Goal: Information Seeking & Learning: Learn about a topic

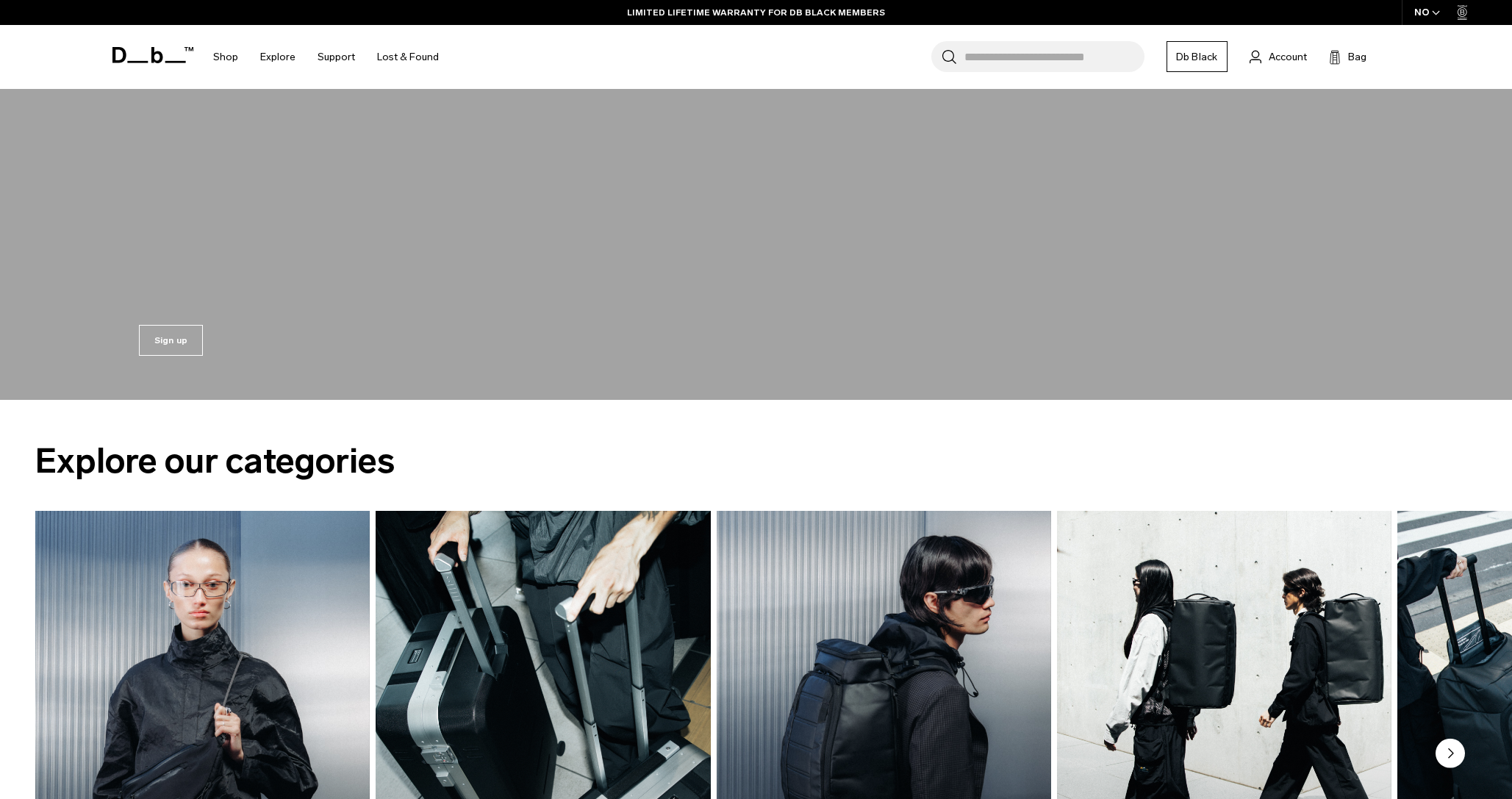
scroll to position [2251, 0]
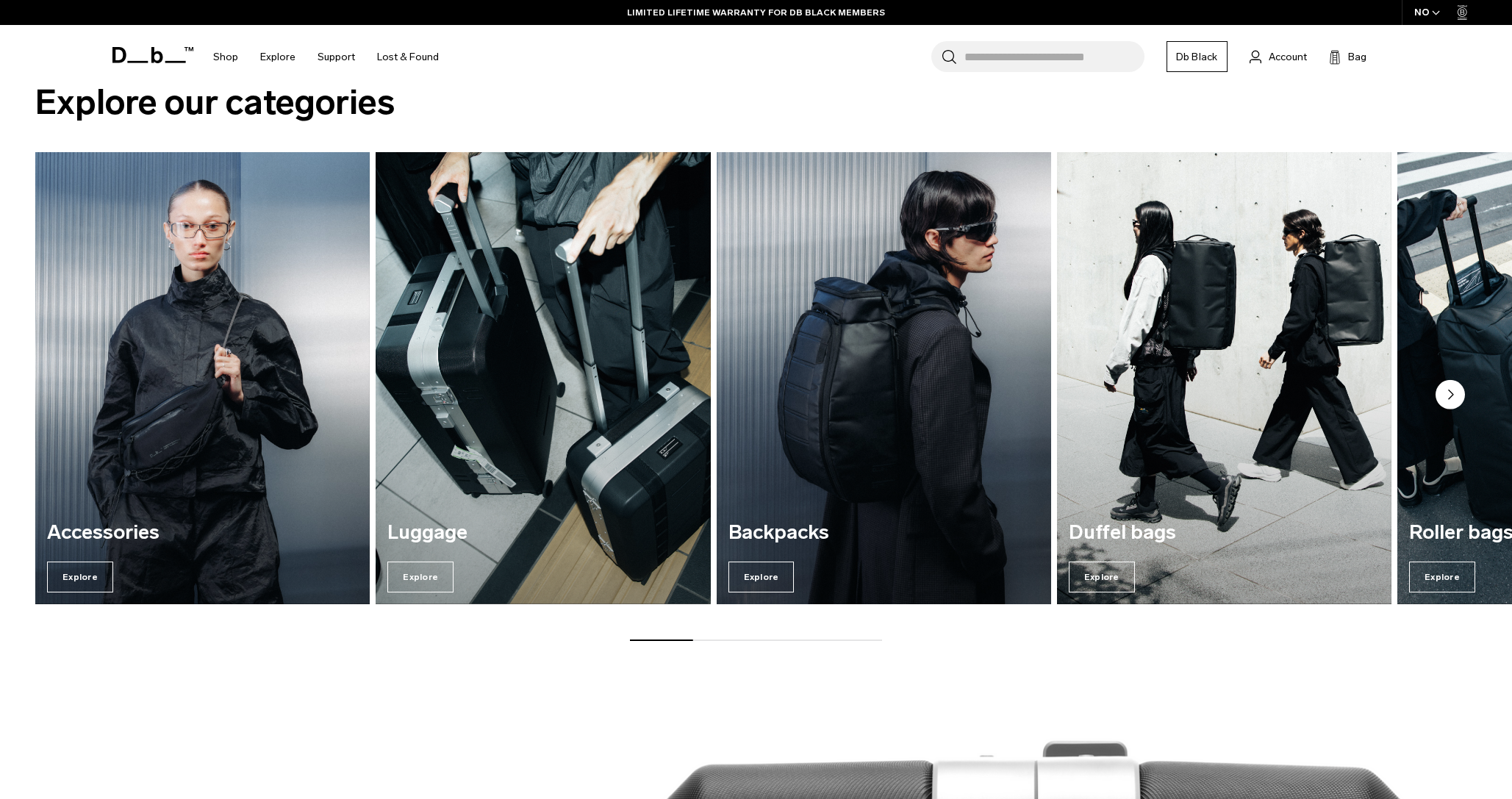
click at [874, 481] on img "3 / 7" at bounding box center [884, 378] width 344 height 465
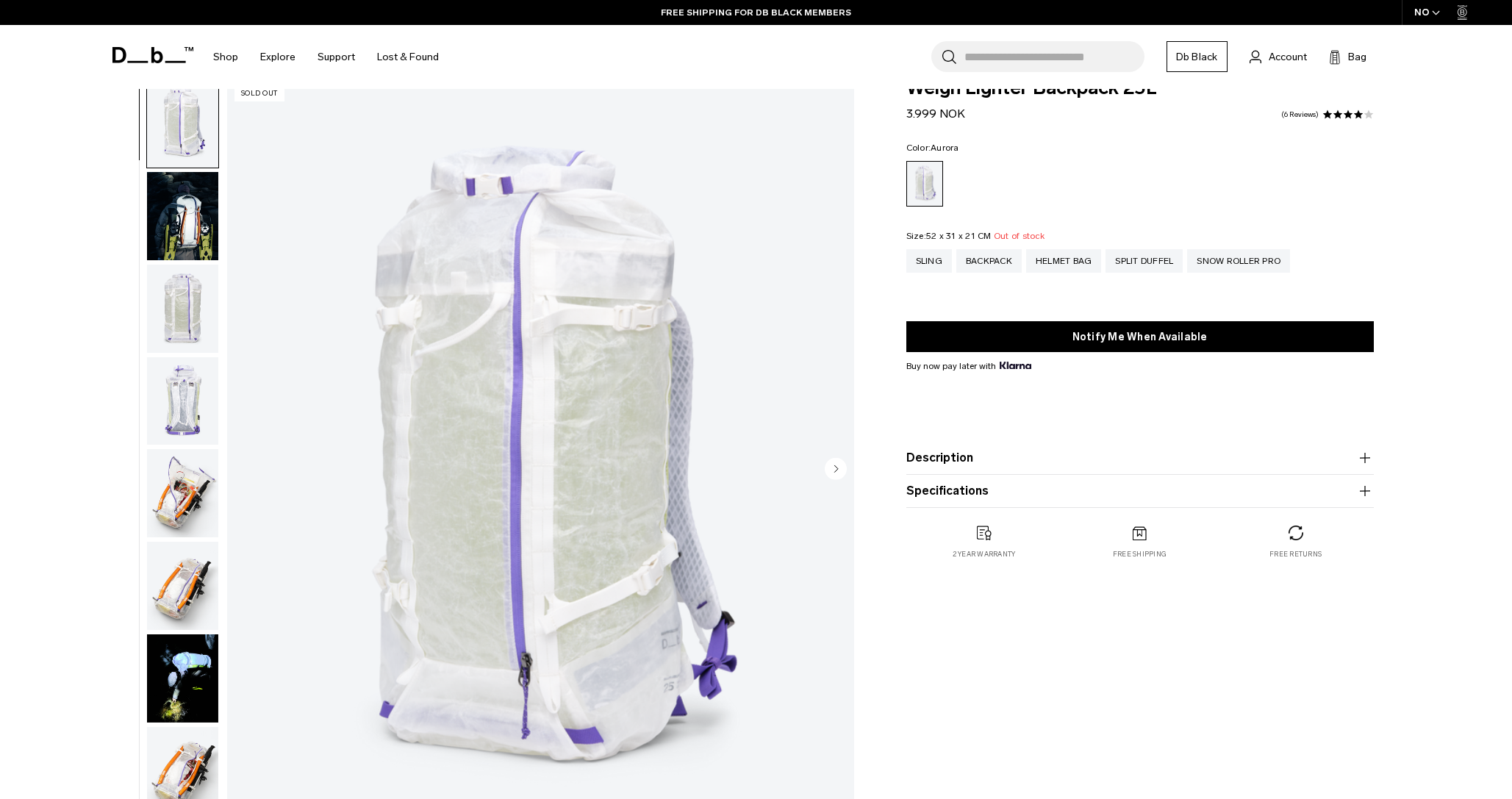
scroll to position [515, 0]
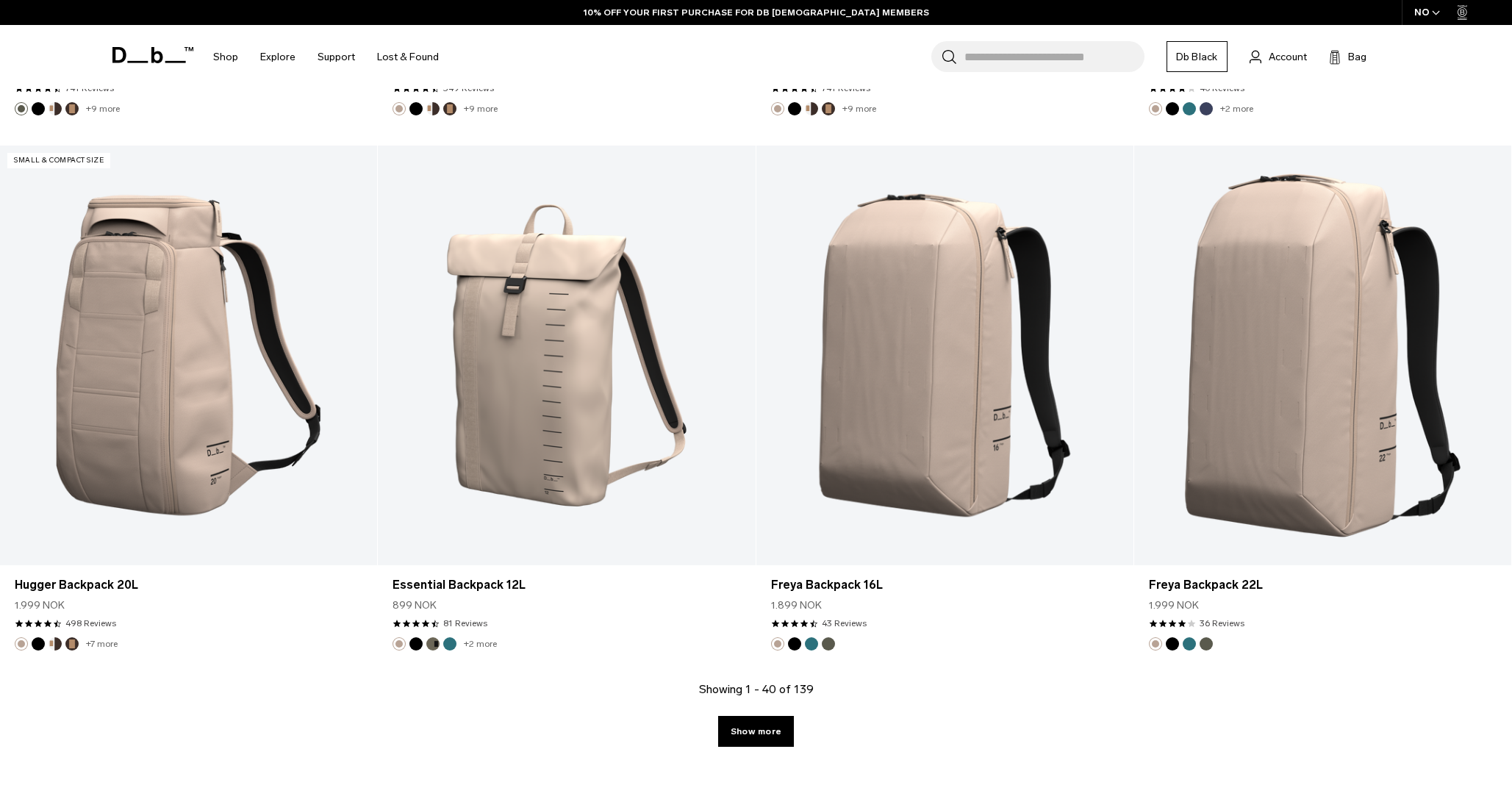
scroll to position [5292, 0]
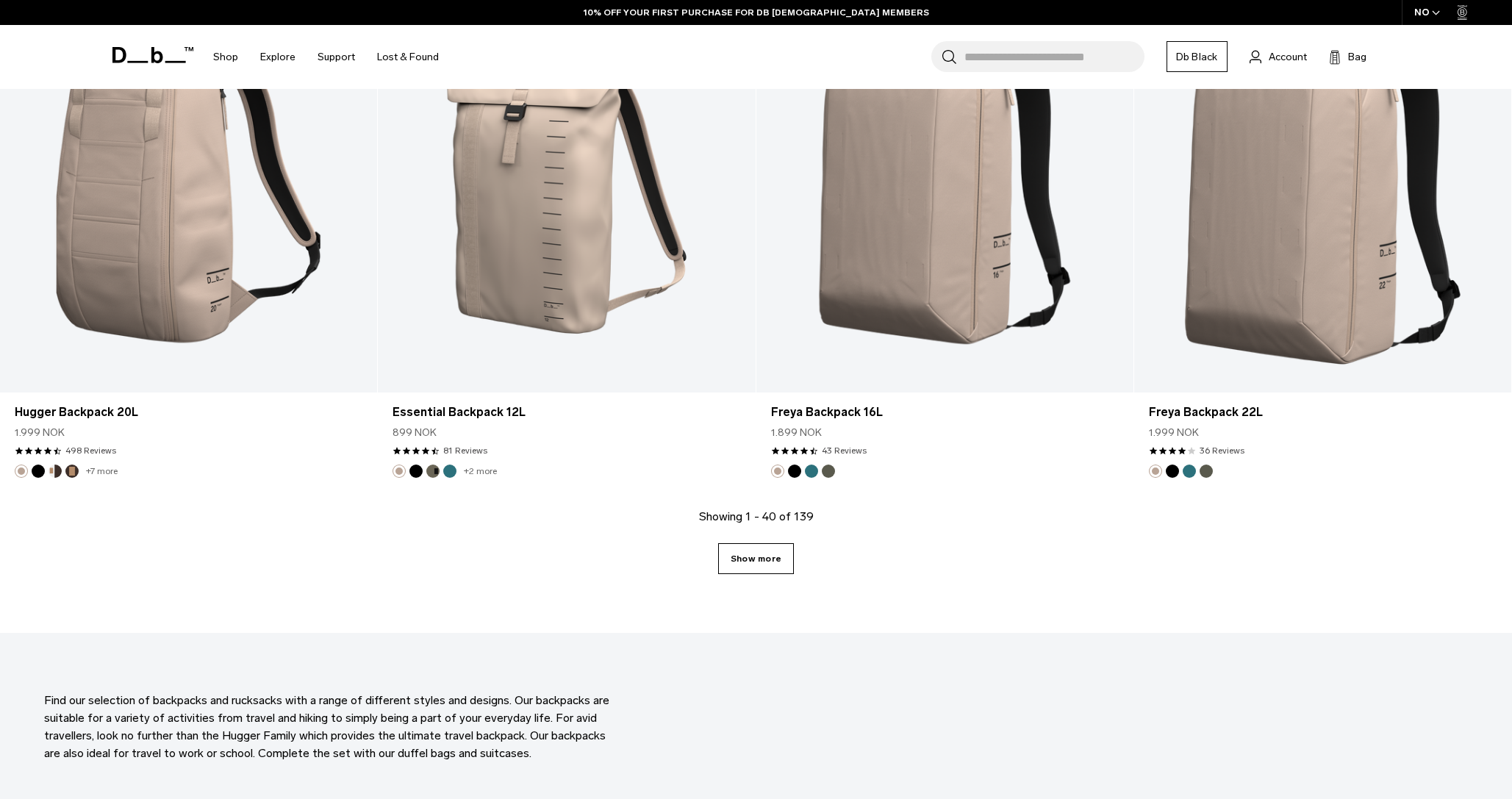
click at [753, 557] on link "Show more" at bounding box center [755, 558] width 76 height 31
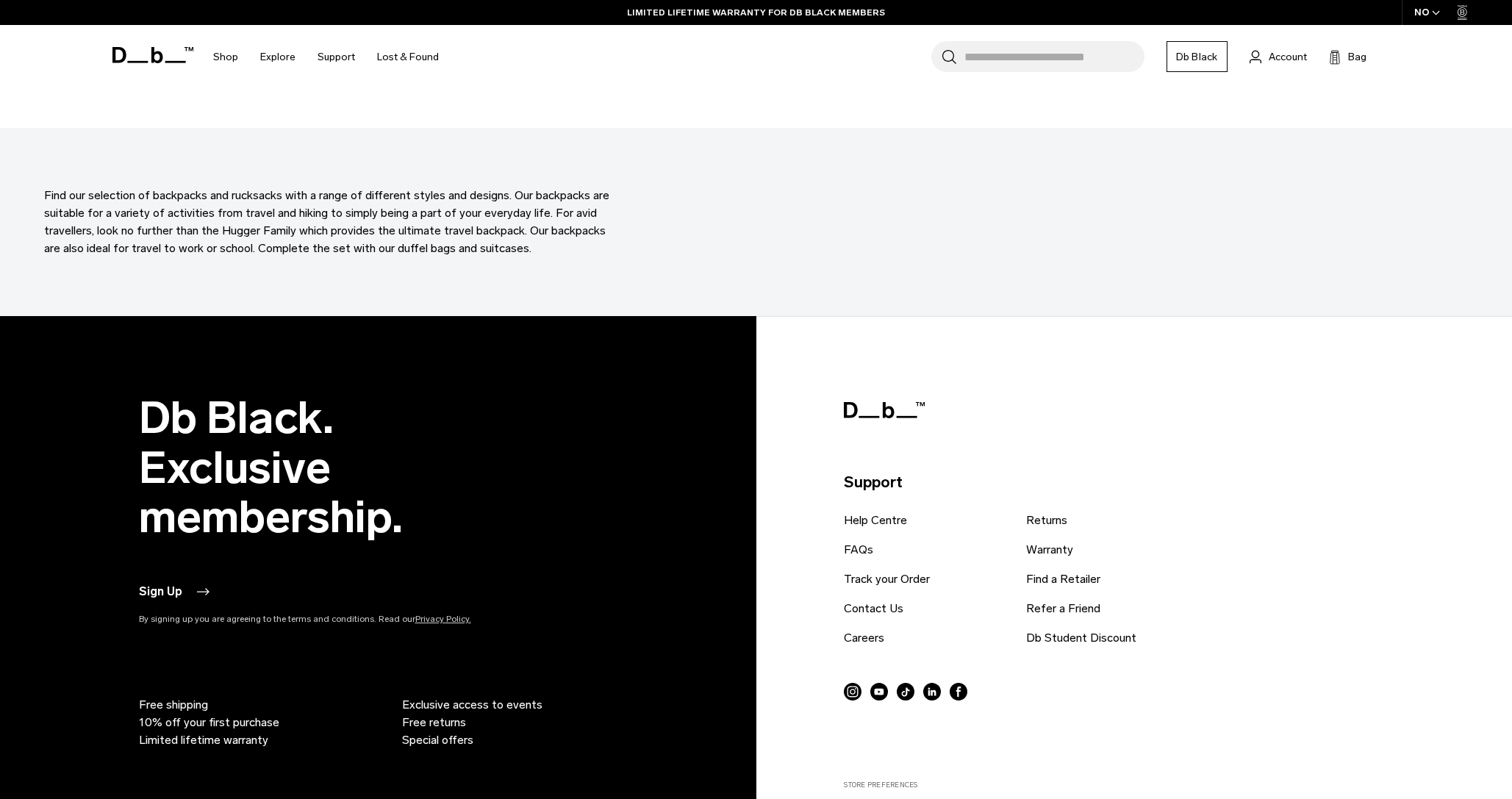
scroll to position [11021, 0]
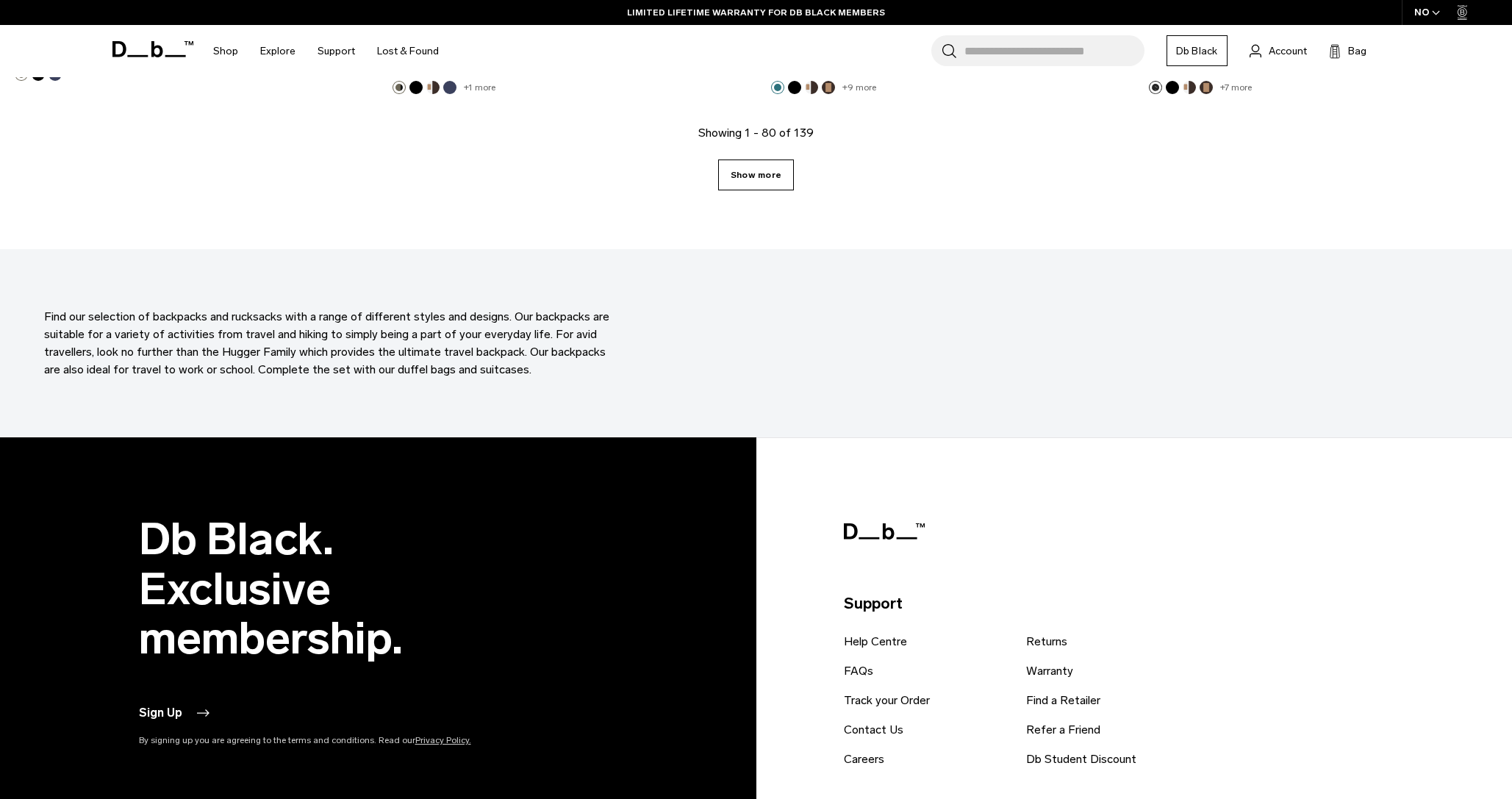
click at [750, 165] on link "Show more" at bounding box center [755, 174] width 76 height 31
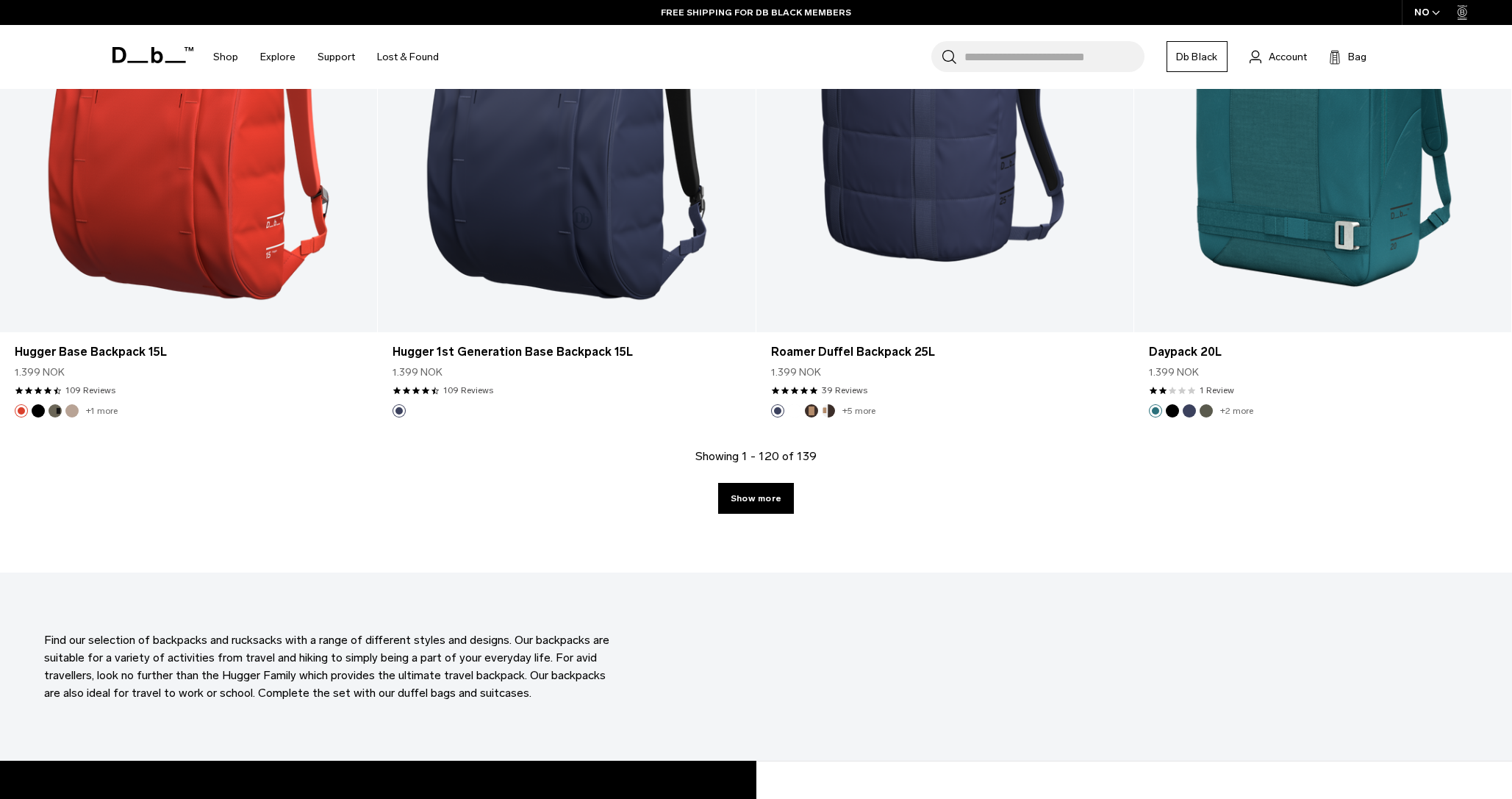
scroll to position [16240, 0]
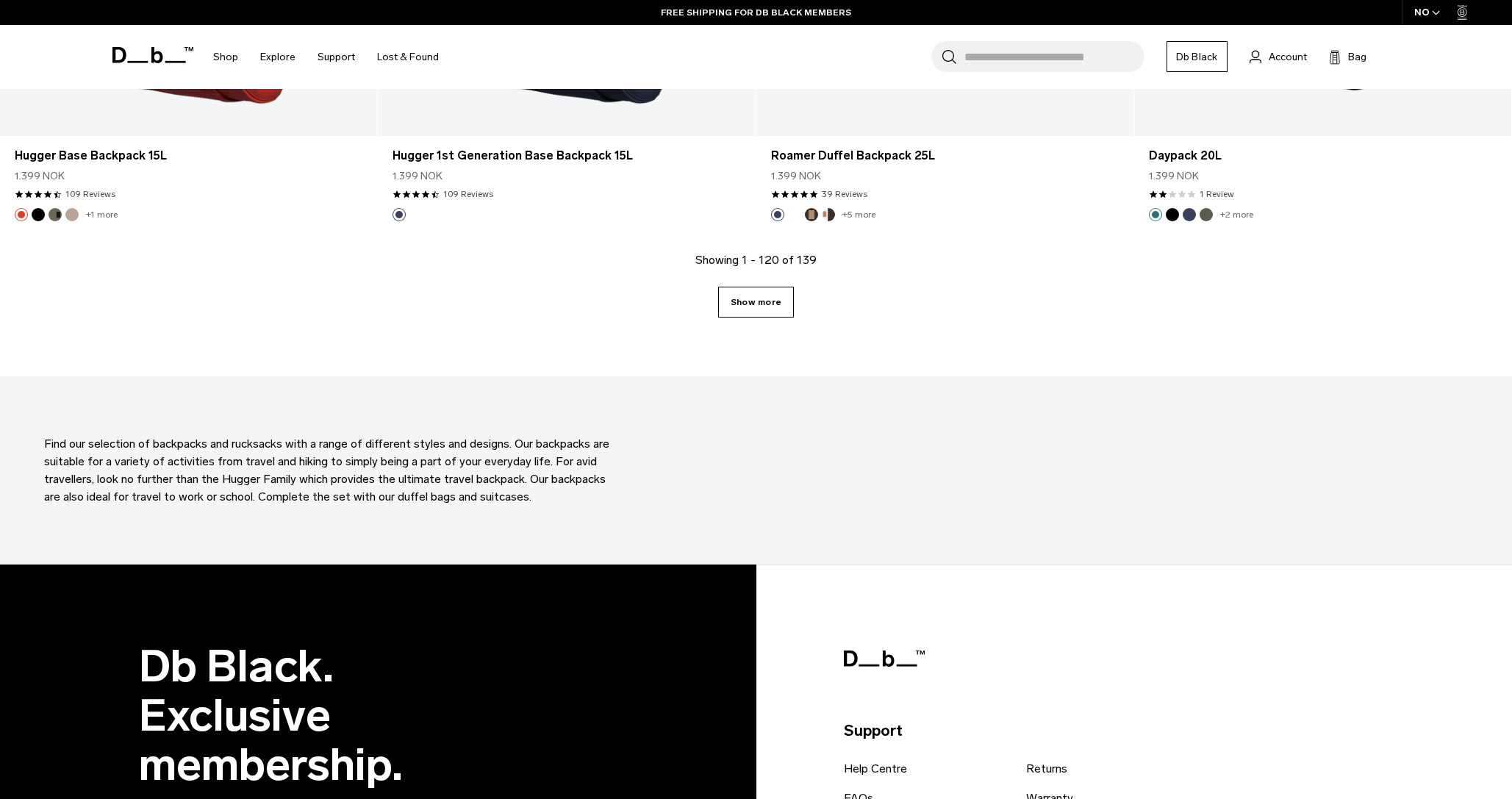
click at [766, 293] on link "Show more" at bounding box center [755, 302] width 76 height 31
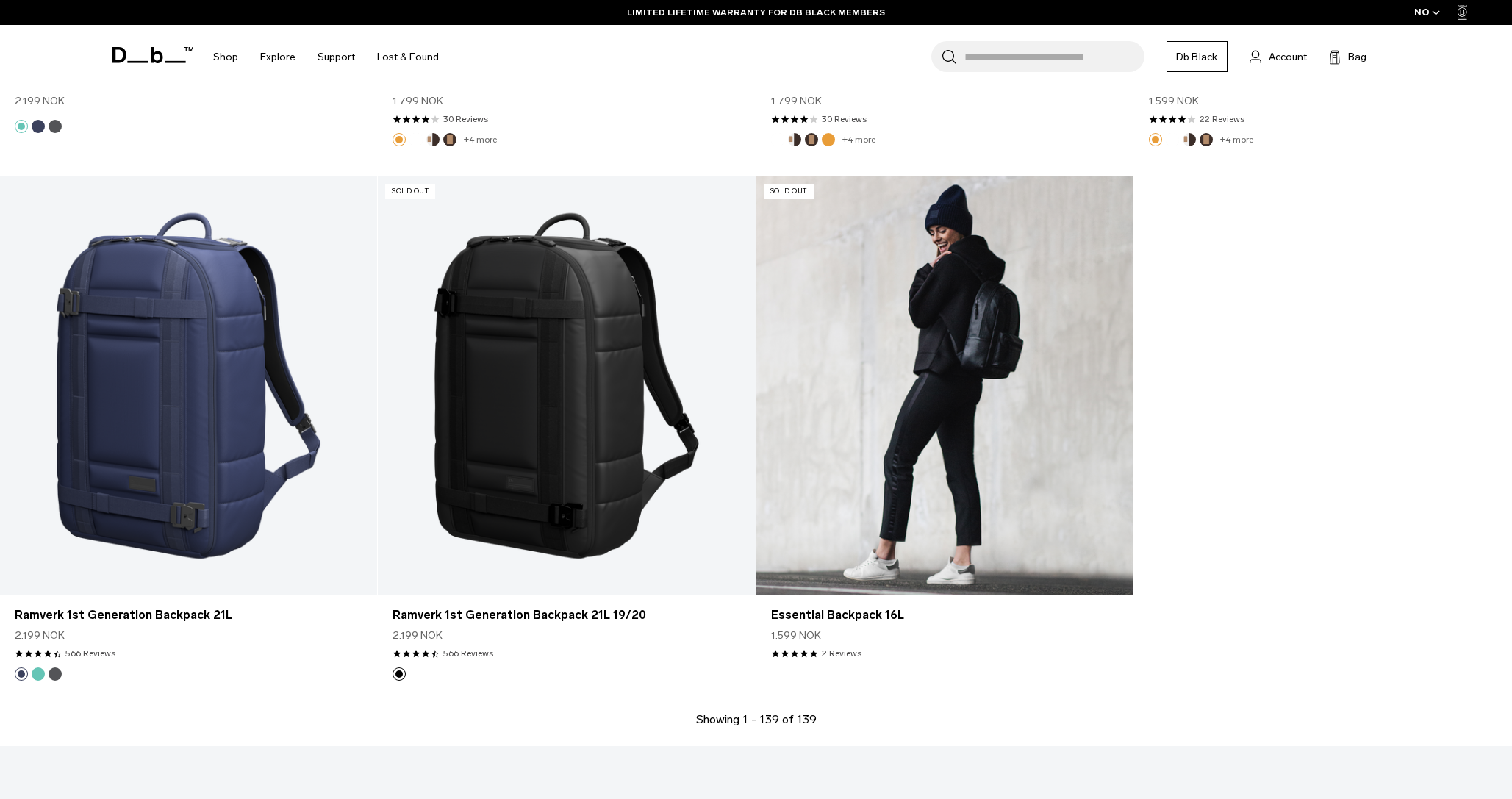
scroll to position [18445, 0]
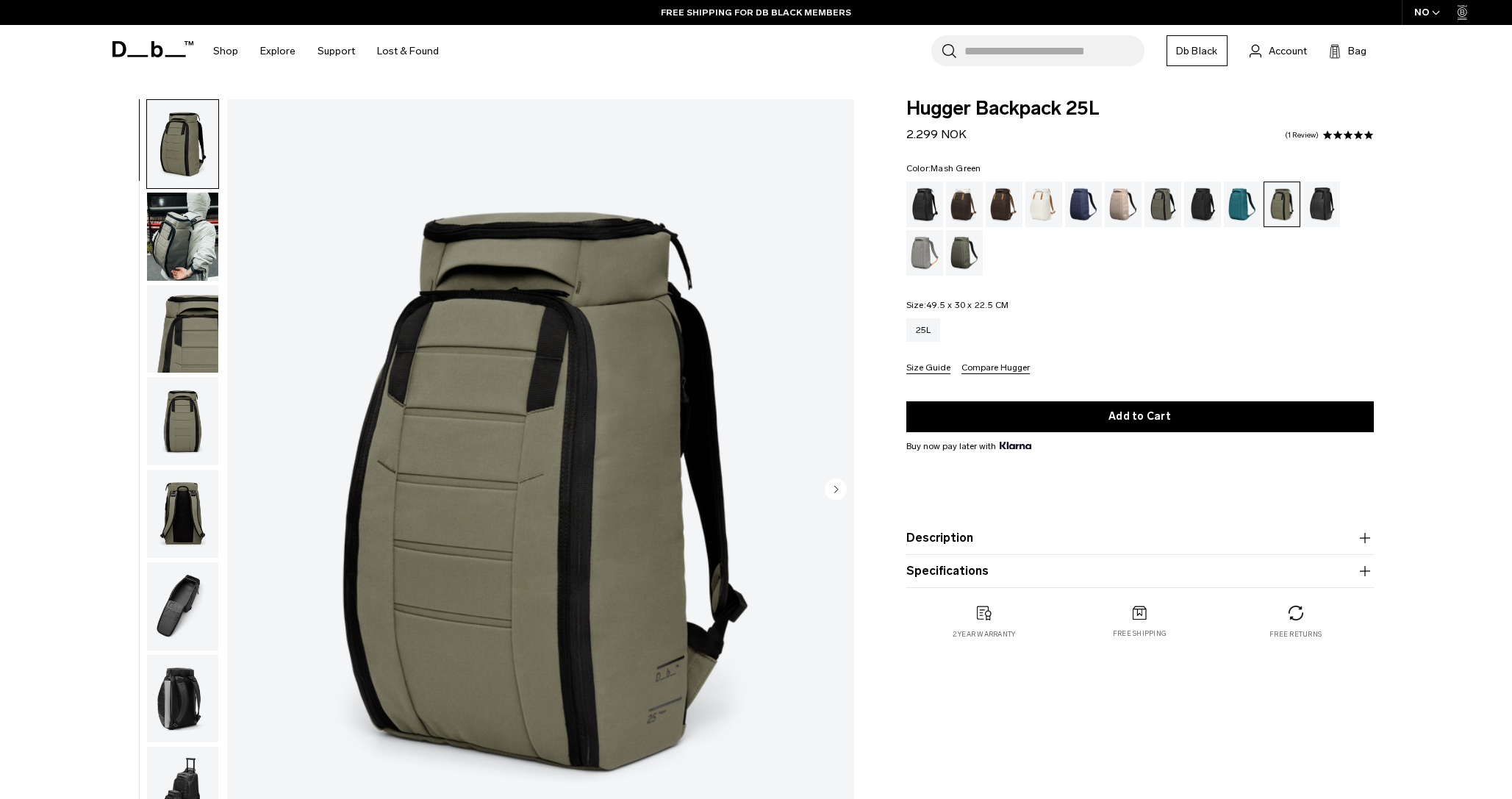
click at [198, 216] on img "button" at bounding box center [183, 236] width 72 height 88
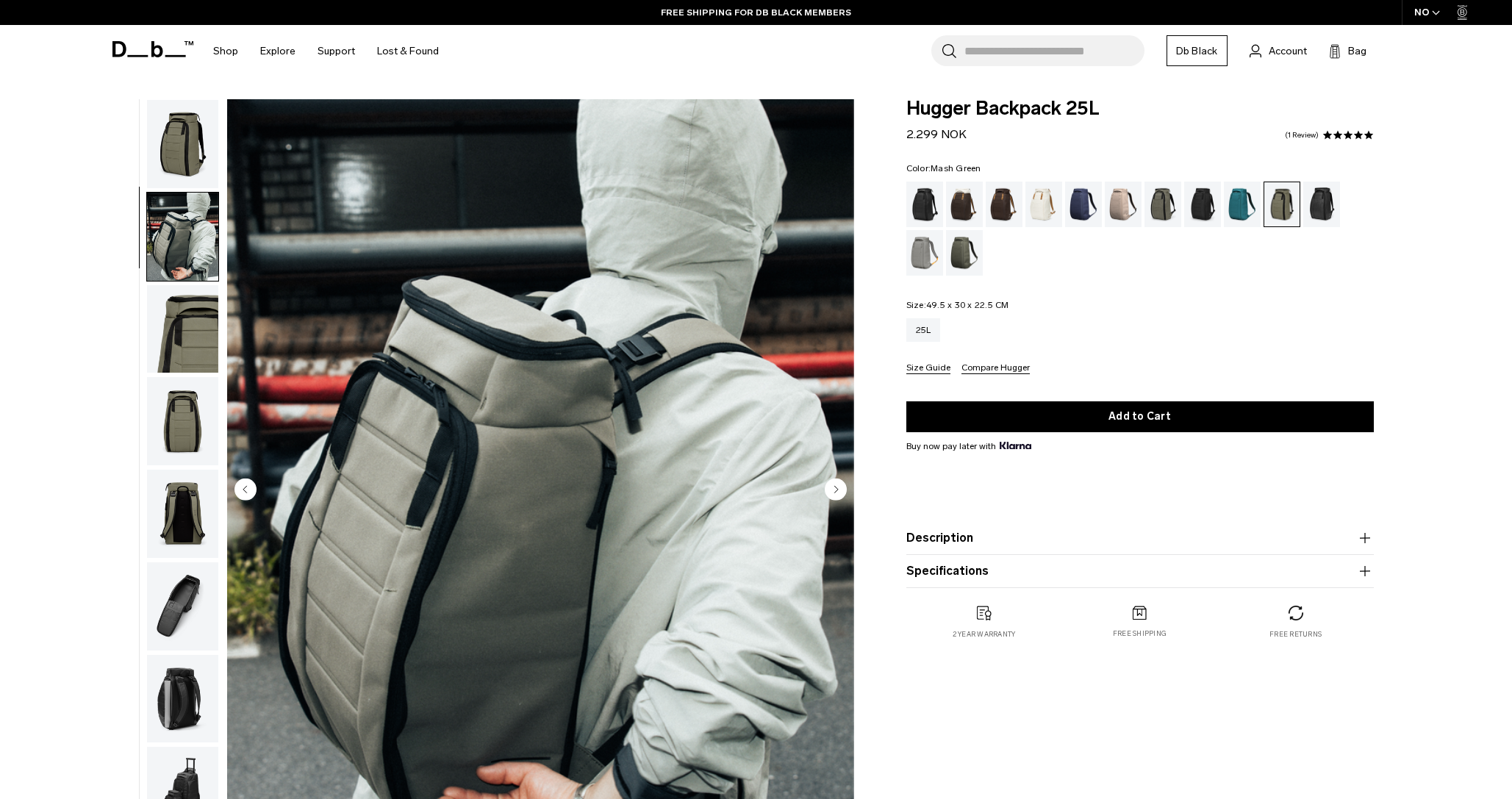
scroll to position [46, 0]
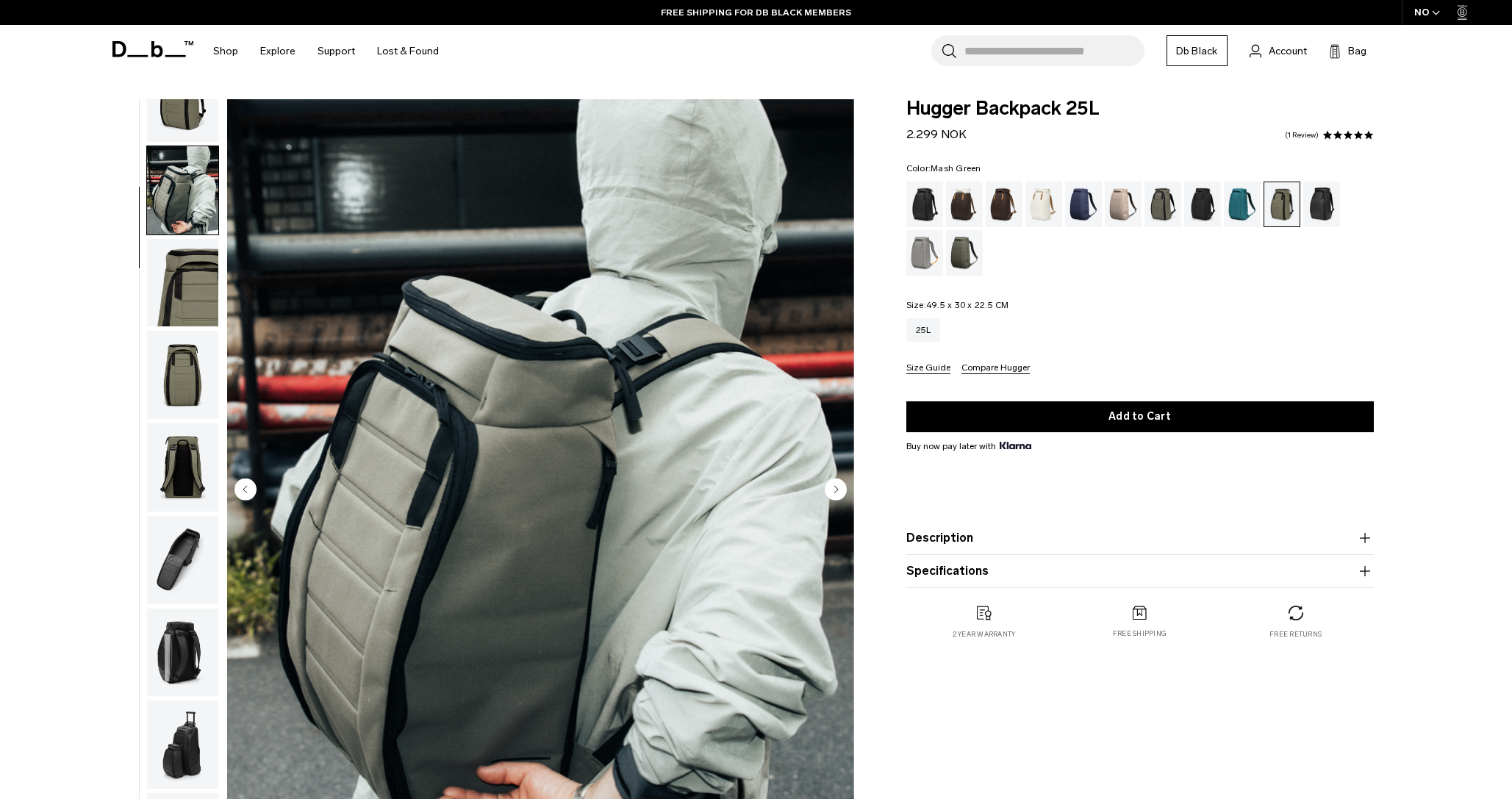
click at [192, 269] on img "button" at bounding box center [183, 282] width 72 height 88
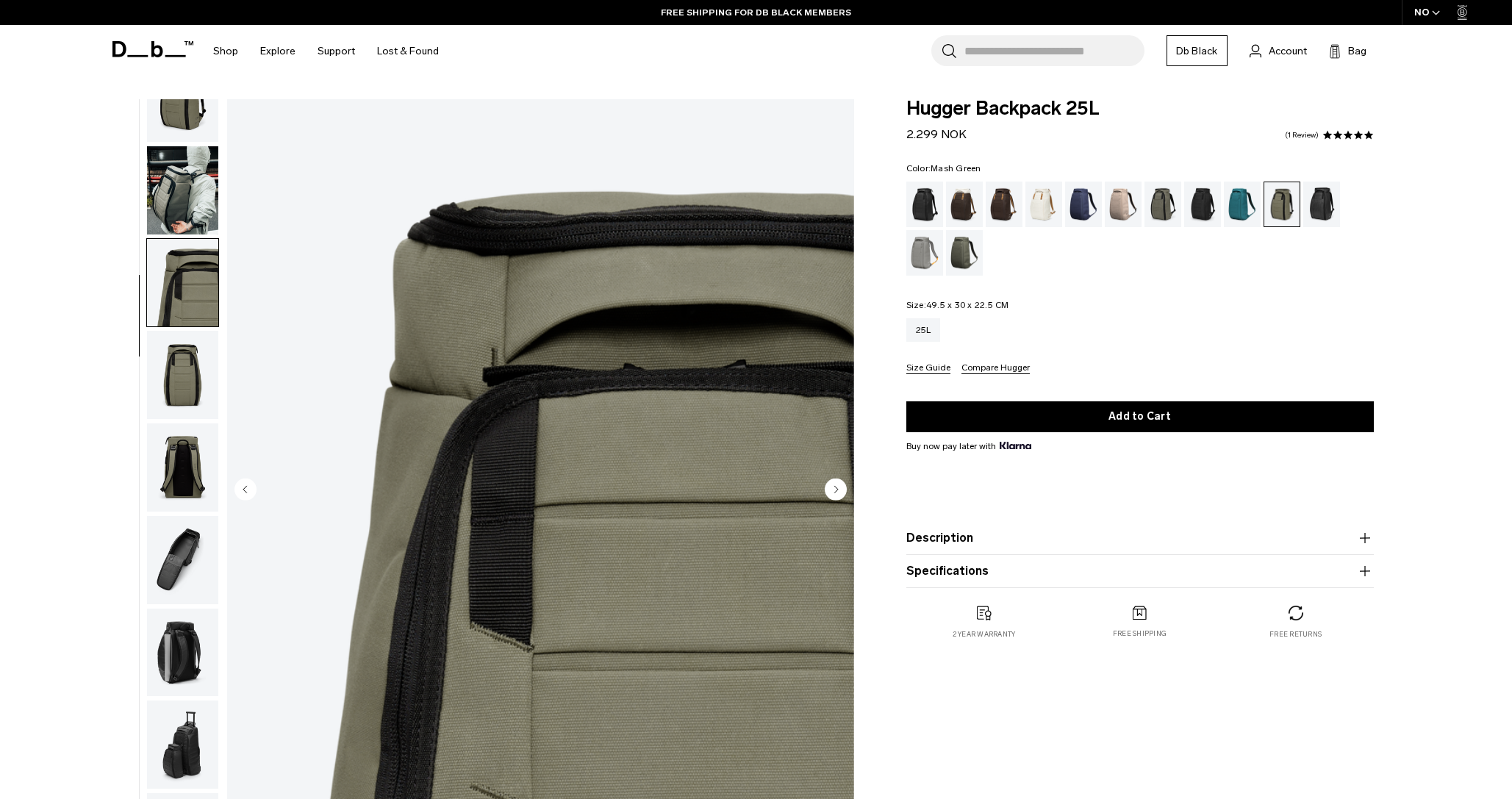
click at [194, 336] on img "button" at bounding box center [183, 374] width 72 height 88
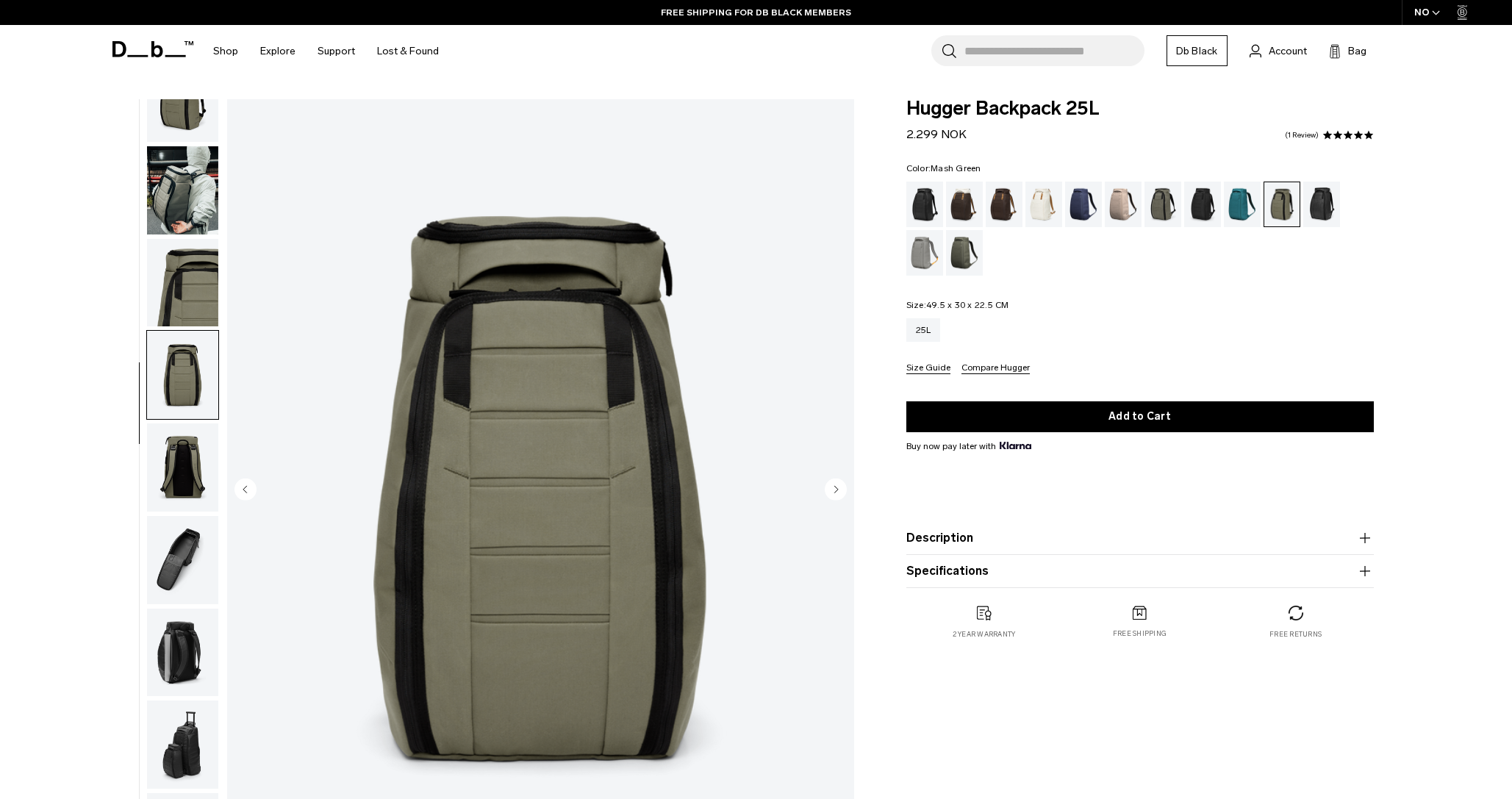
click at [197, 450] on img "button" at bounding box center [183, 467] width 72 height 88
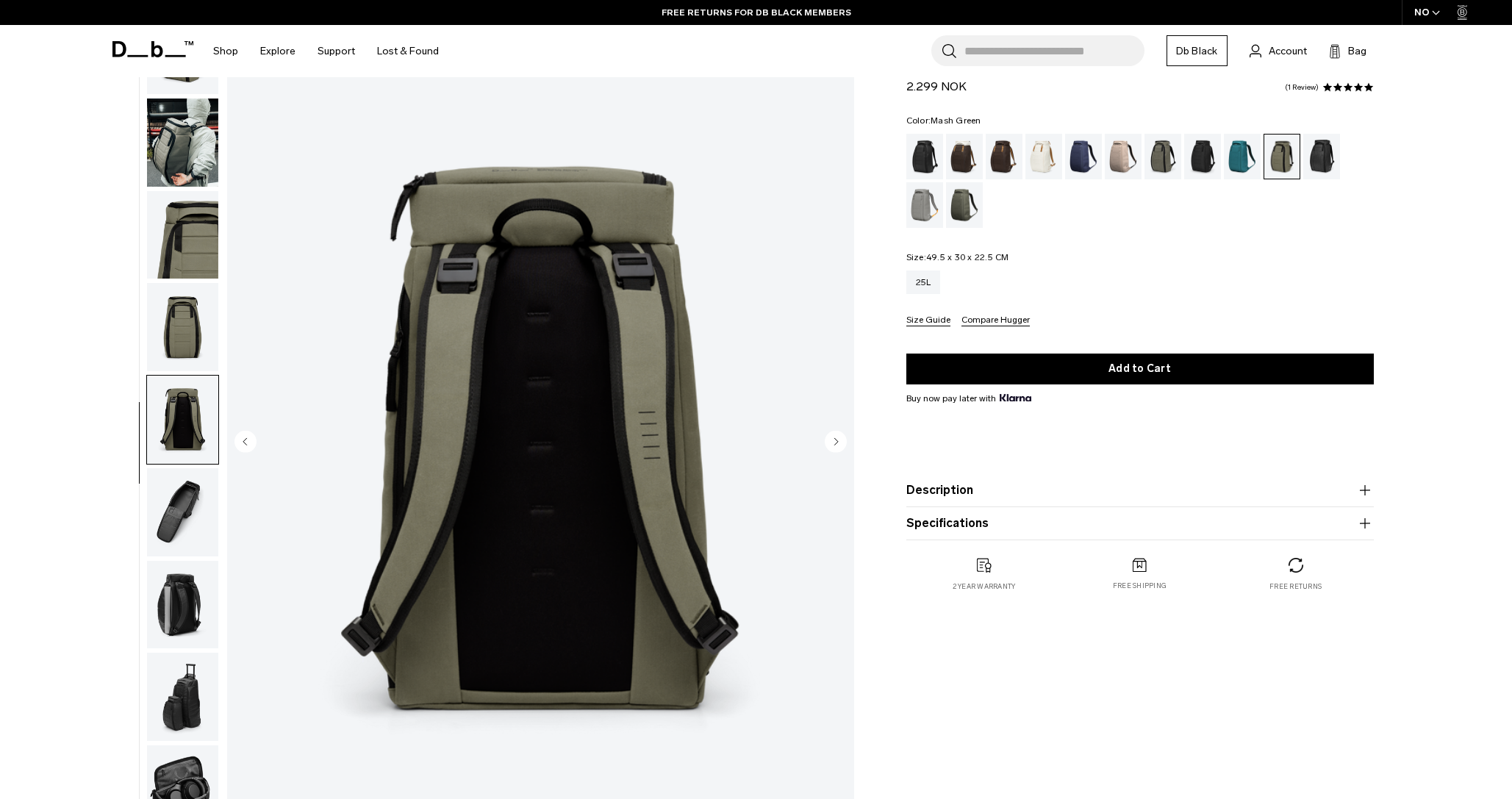
scroll to position [73, 0]
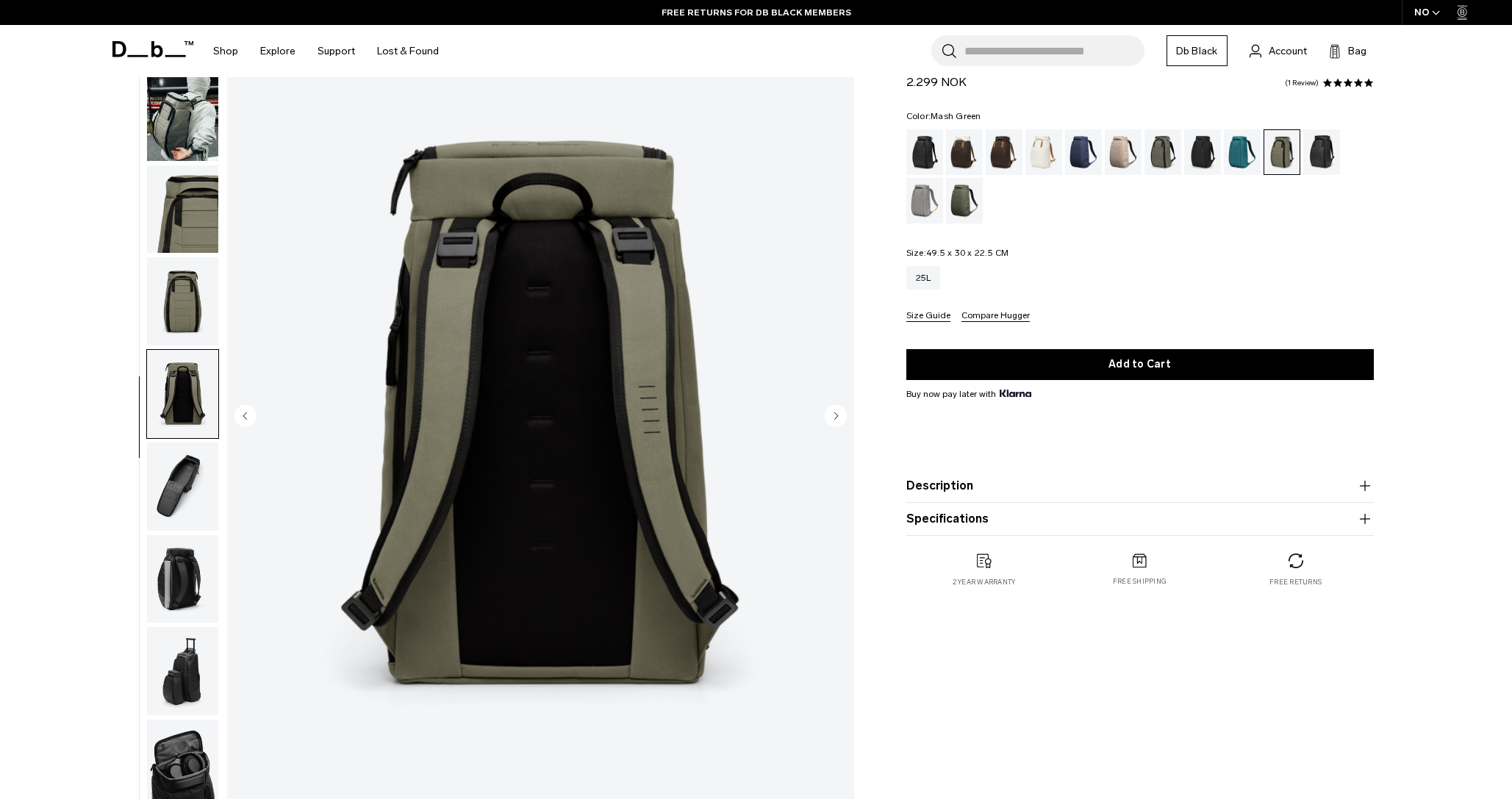
click at [189, 497] on img "button" at bounding box center [183, 486] width 72 height 88
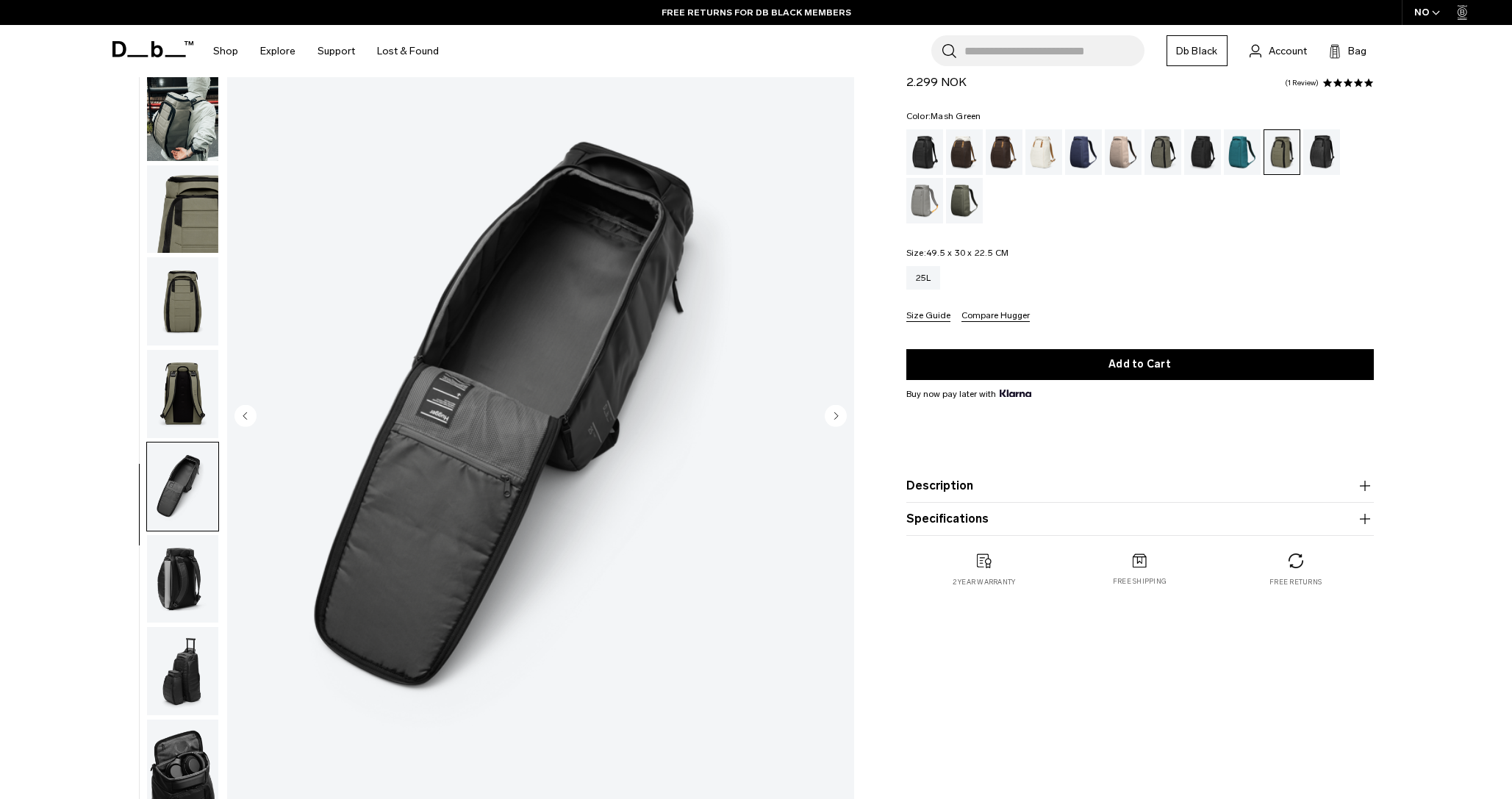
click at [181, 573] on img "button" at bounding box center [183, 579] width 72 height 88
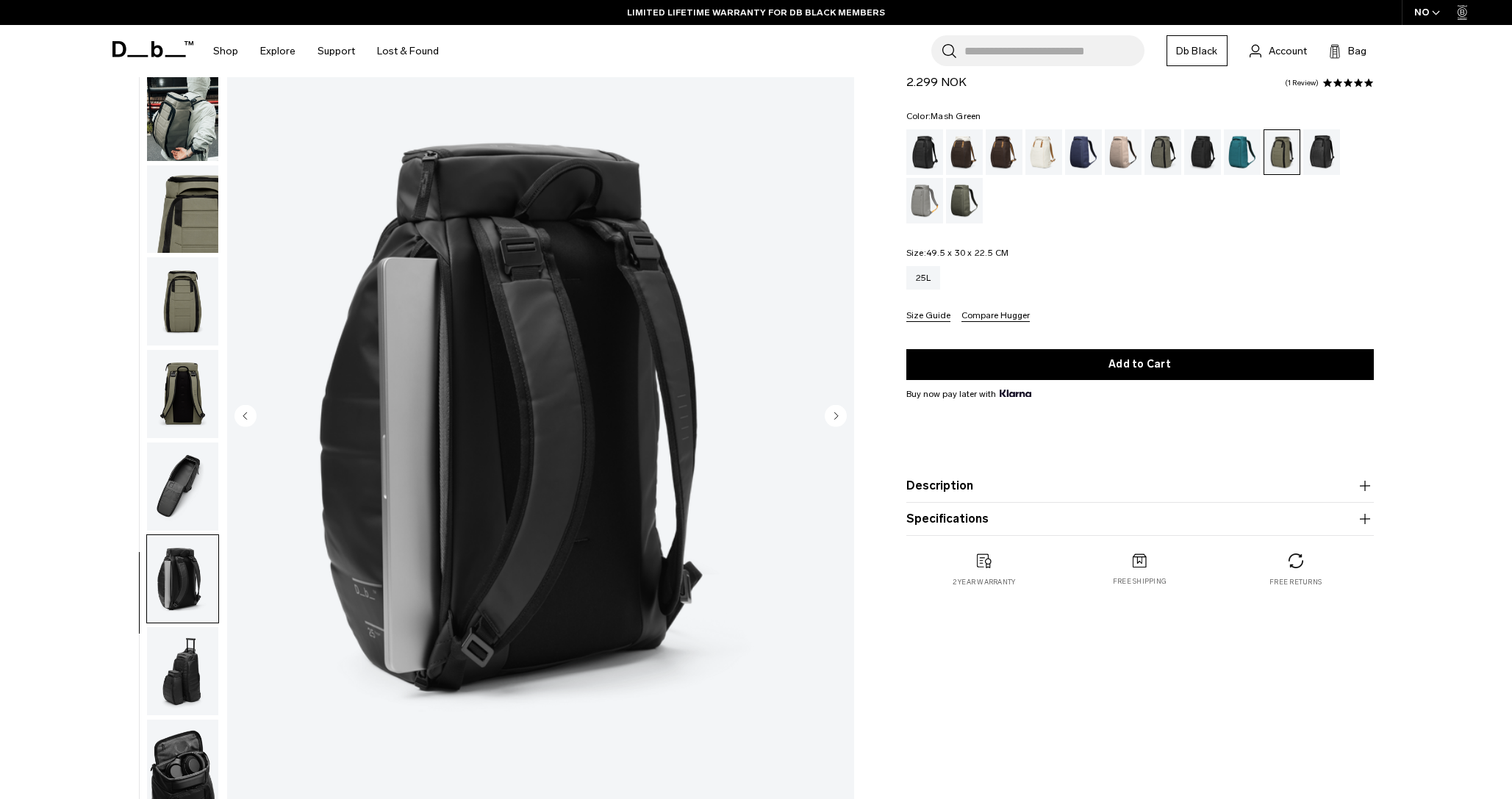
click at [189, 694] on img "button" at bounding box center [183, 670] width 72 height 88
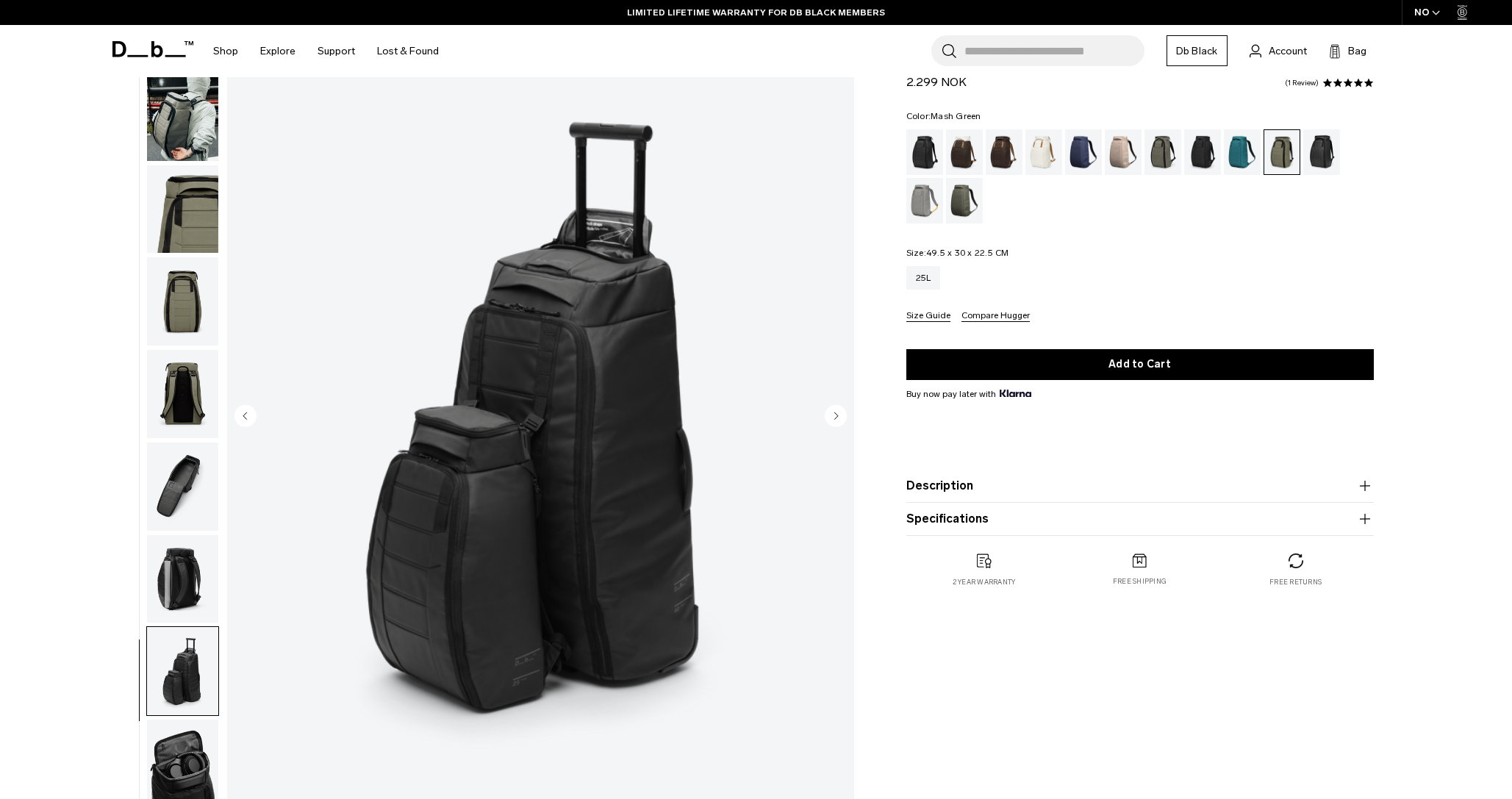
click at [177, 761] on img "button" at bounding box center [183, 763] width 72 height 88
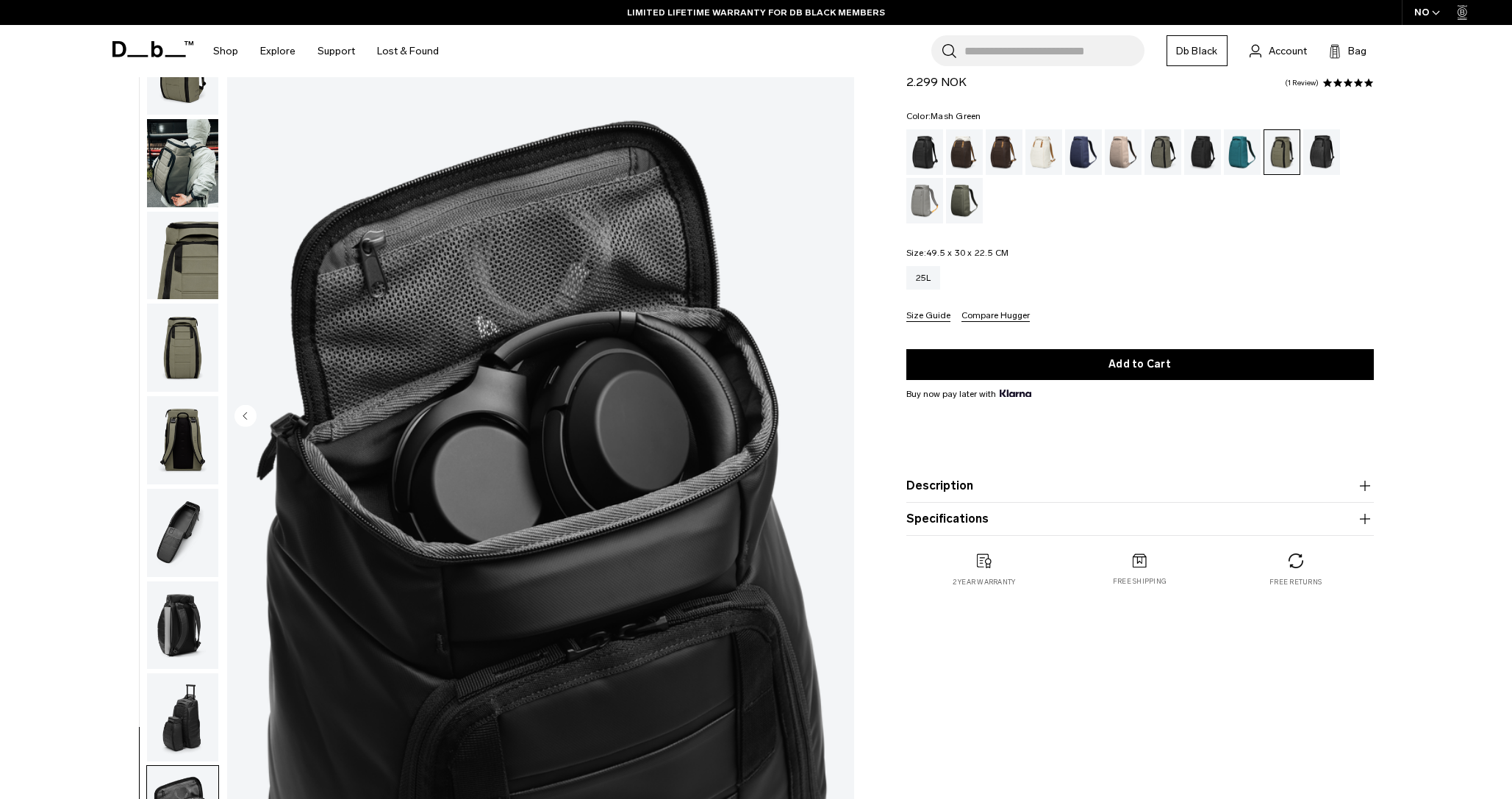
click at [186, 371] on img "button" at bounding box center [183, 347] width 72 height 88
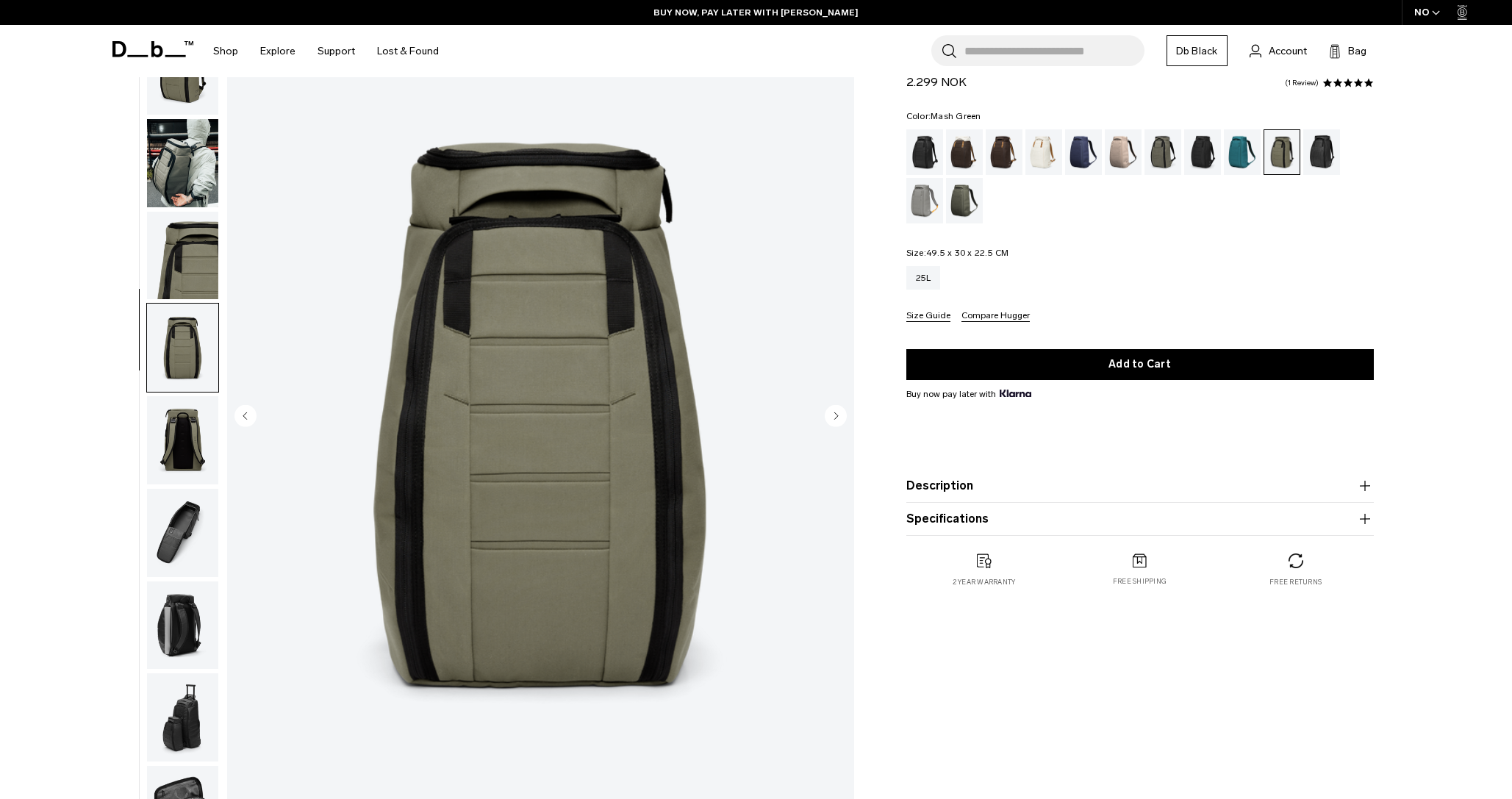
scroll to position [46, 0]
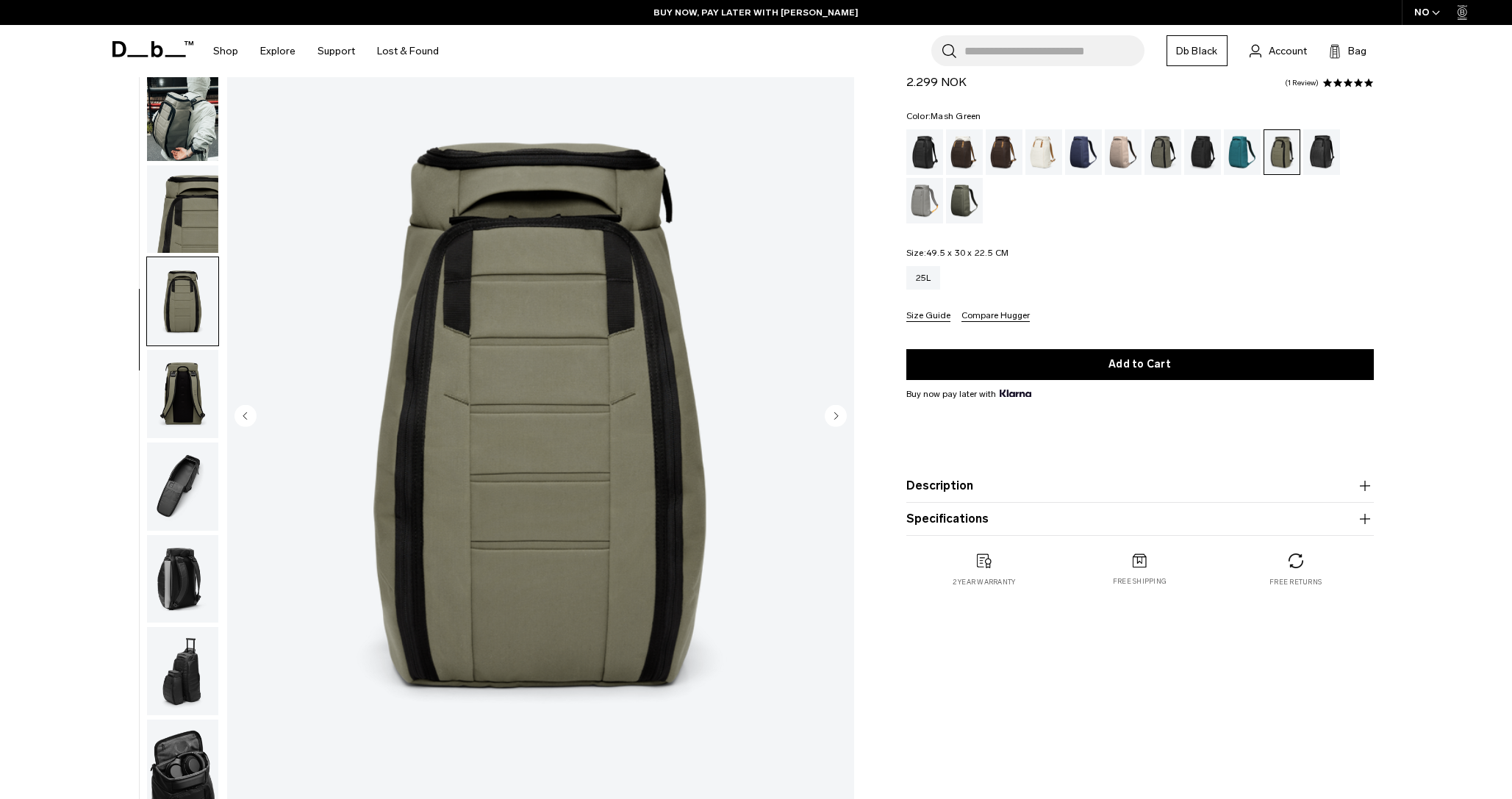
click at [186, 410] on img "button" at bounding box center [183, 393] width 72 height 88
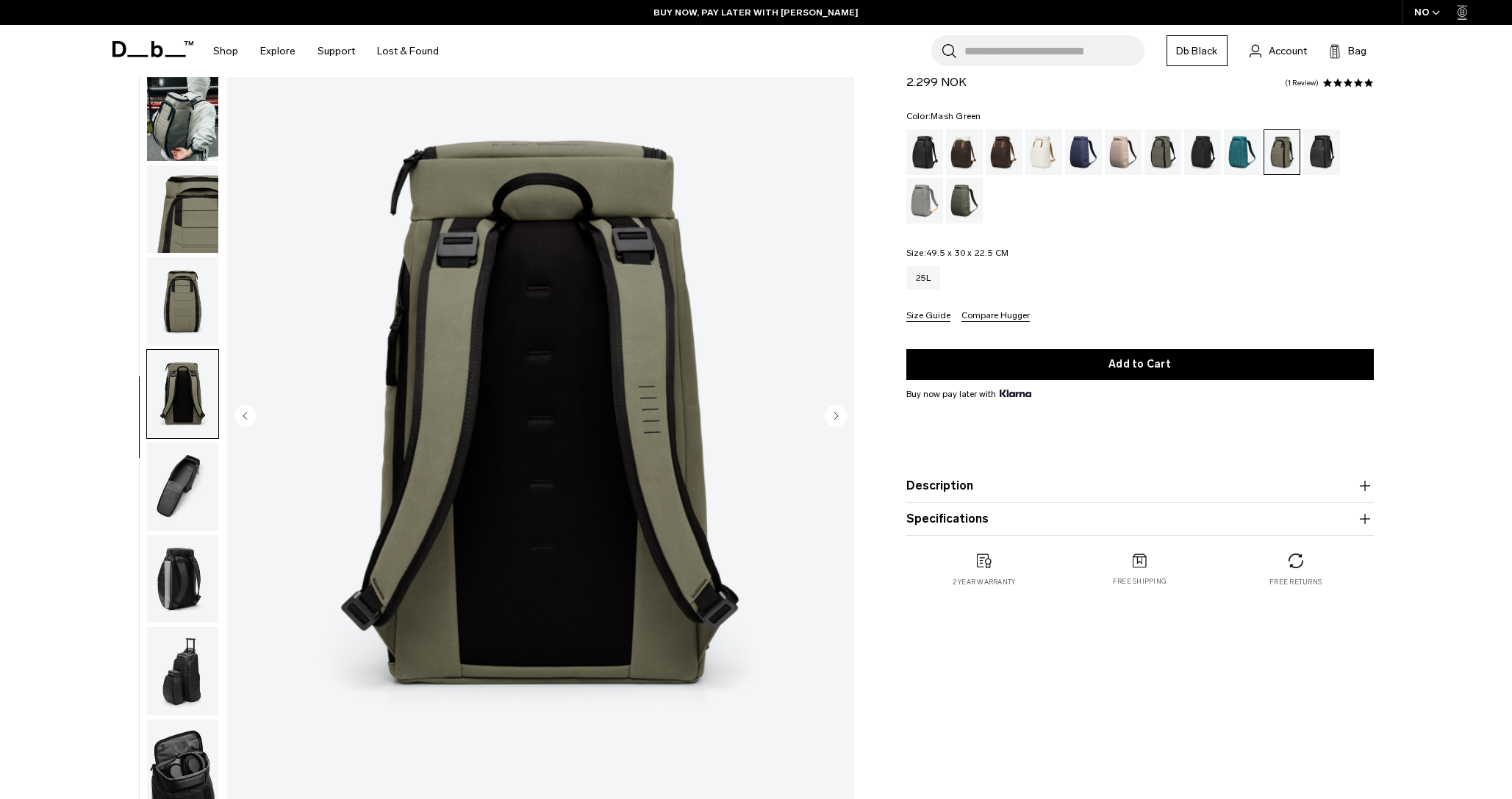
click at [188, 501] on img "button" at bounding box center [183, 486] width 72 height 88
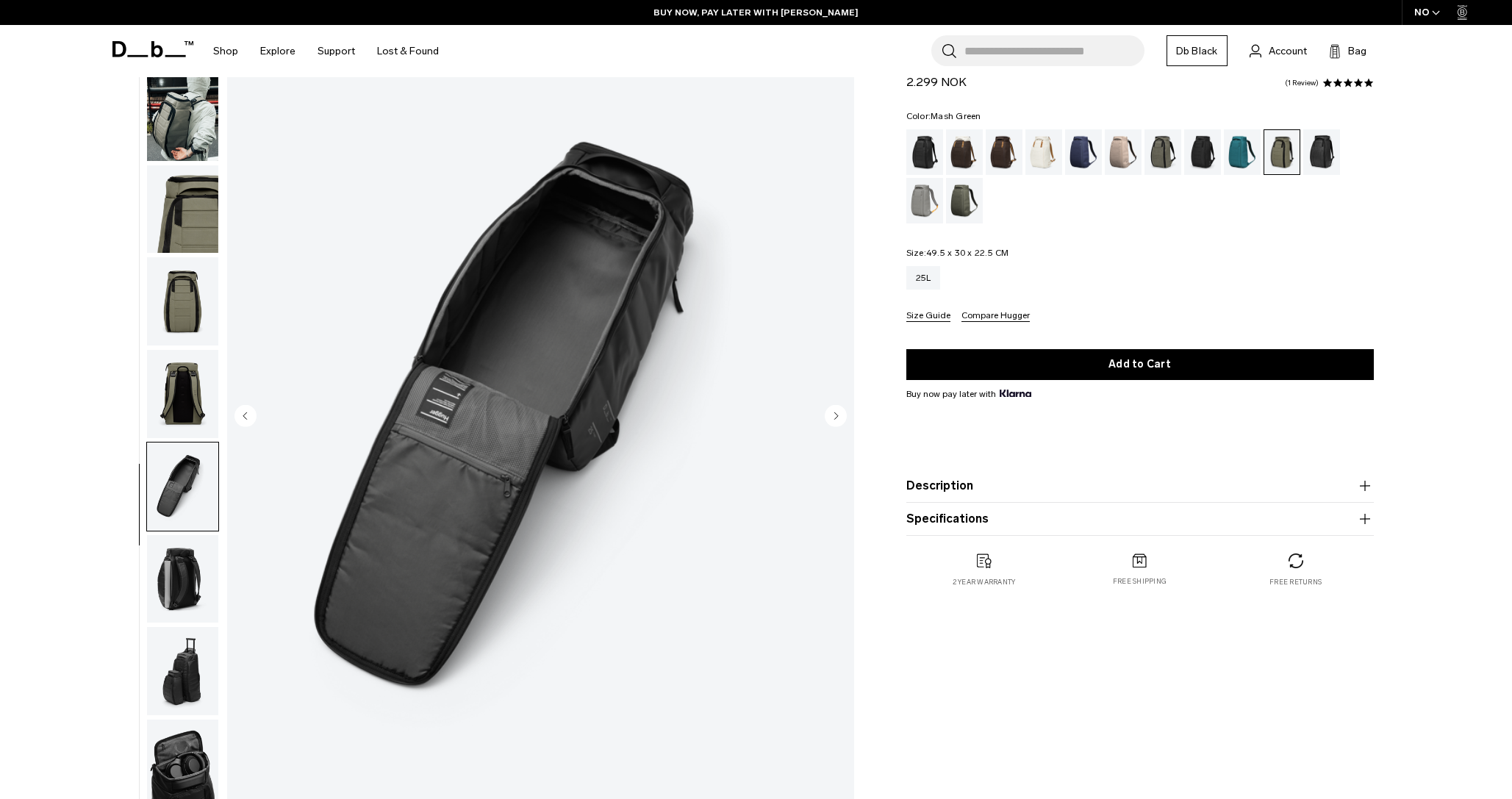
click at [184, 530] on img "button" at bounding box center [183, 486] width 72 height 88
